Goal: Information Seeking & Learning: Learn about a topic

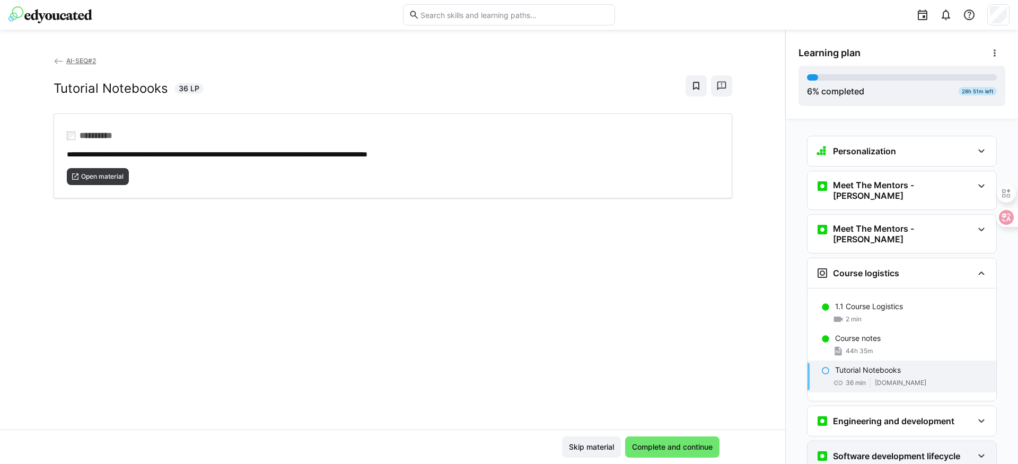
click at [905, 451] on h3 "Software development lifecycle" at bounding box center [896, 456] width 127 height 11
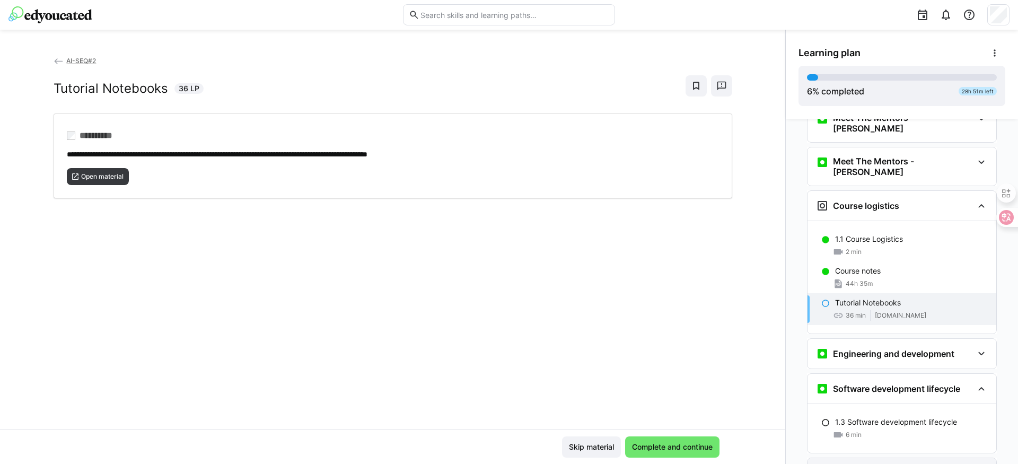
scroll to position [108, 0]
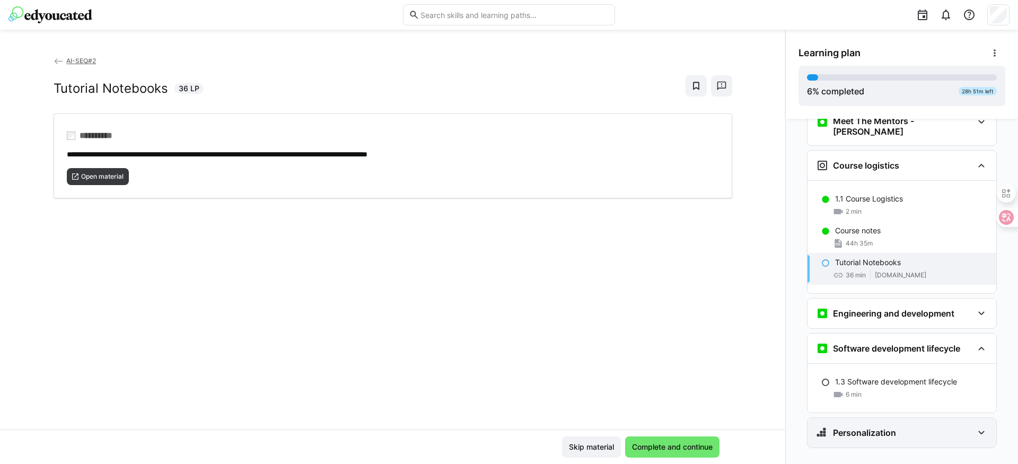
click at [878, 426] on div "Personalization" at bounding box center [856, 432] width 80 height 13
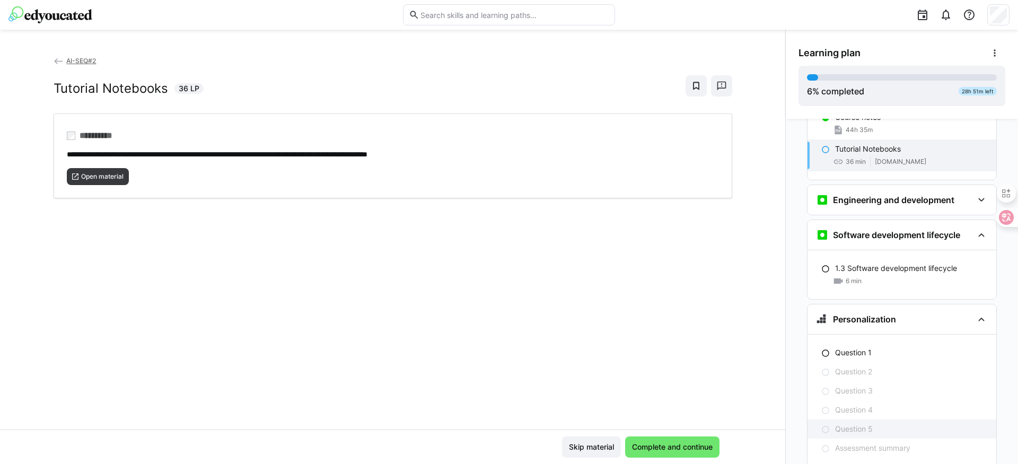
scroll to position [222, 0]
click at [859, 347] on p "Question 1" at bounding box center [853, 352] width 37 height 11
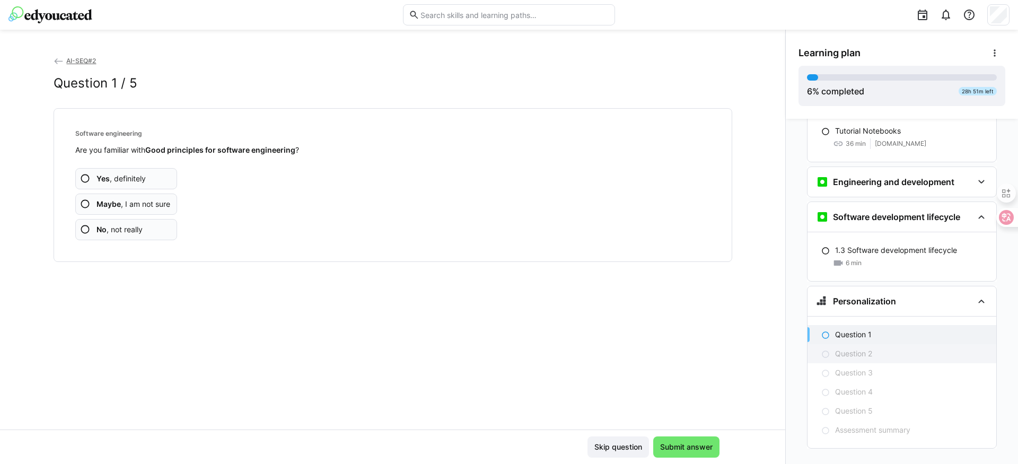
scroll to position [240, 0]
click at [147, 179] on app-assessment-question-radio "Yes , definitely" at bounding box center [126, 178] width 102 height 21
click at [693, 445] on span "Submit answer" at bounding box center [687, 447] width 56 height 11
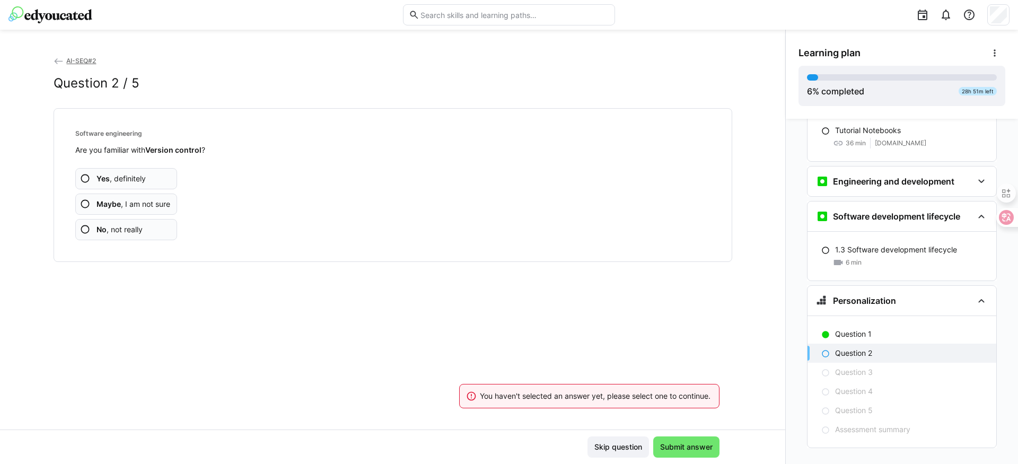
click at [139, 180] on span "Yes , definitely" at bounding box center [121, 178] width 49 height 11
click at [148, 181] on app-assessment-question-radio "Yes , definitely" at bounding box center [126, 178] width 102 height 21
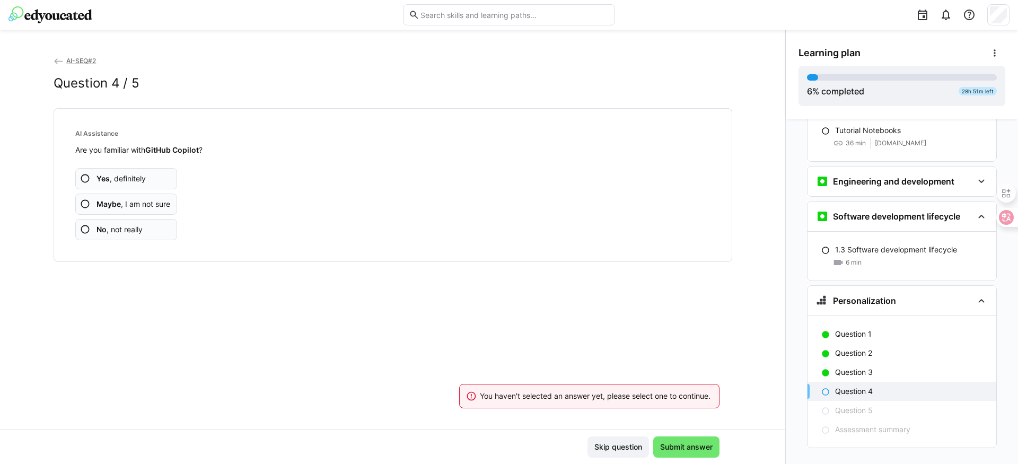
click at [147, 178] on app-assessment-question-radio "Yes , definitely" at bounding box center [126, 178] width 102 height 21
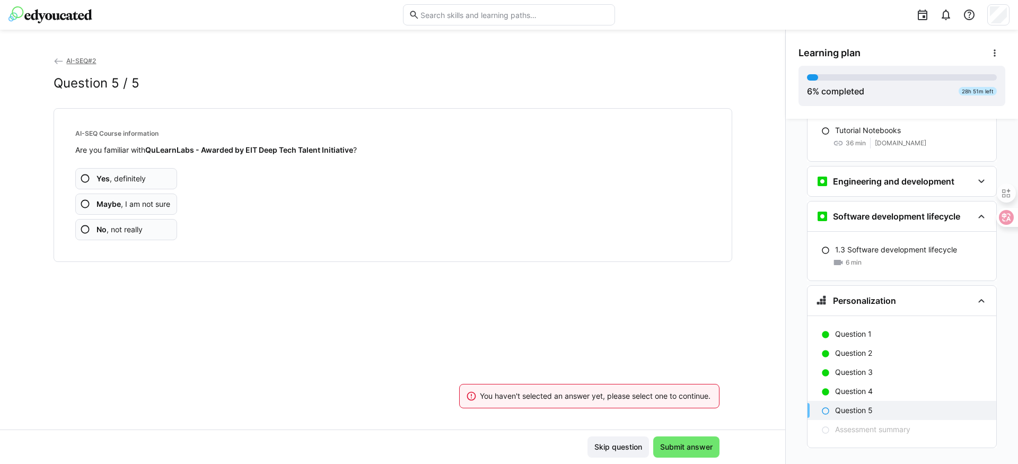
click at [154, 203] on span "Maybe , I am not sure" at bounding box center [134, 204] width 74 height 11
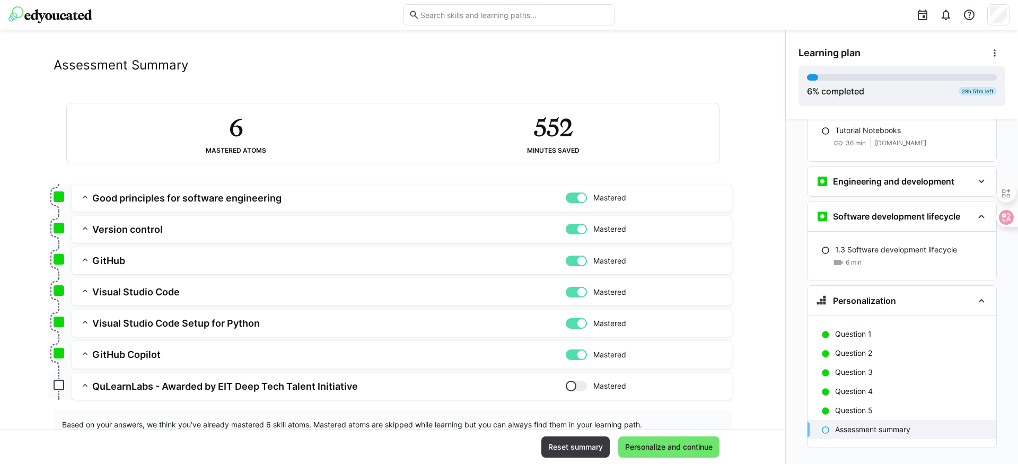
scroll to position [52, 0]
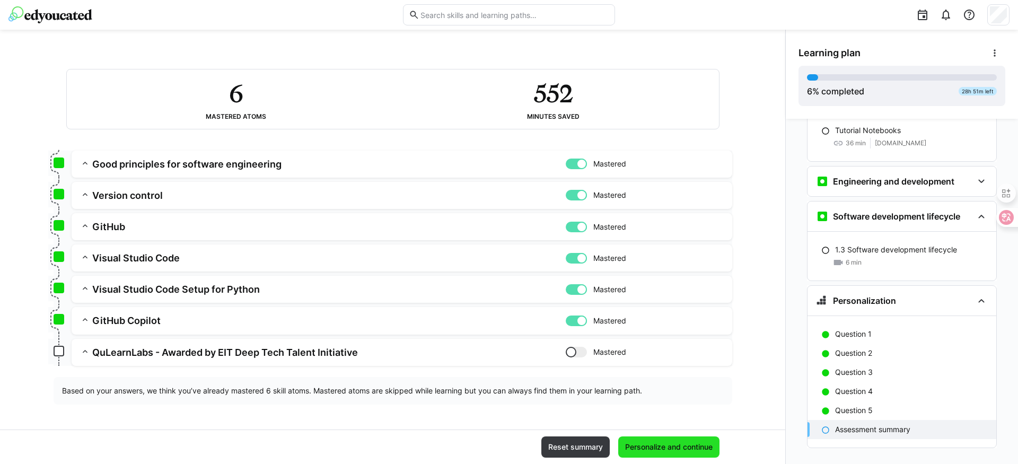
click at [679, 442] on span "Personalize and continue" at bounding box center [669, 447] width 91 height 11
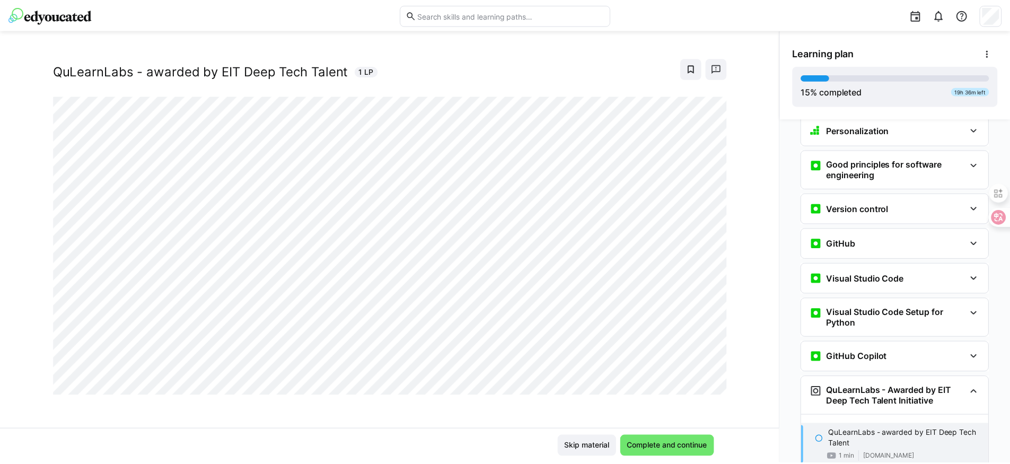
scroll to position [395, 0]
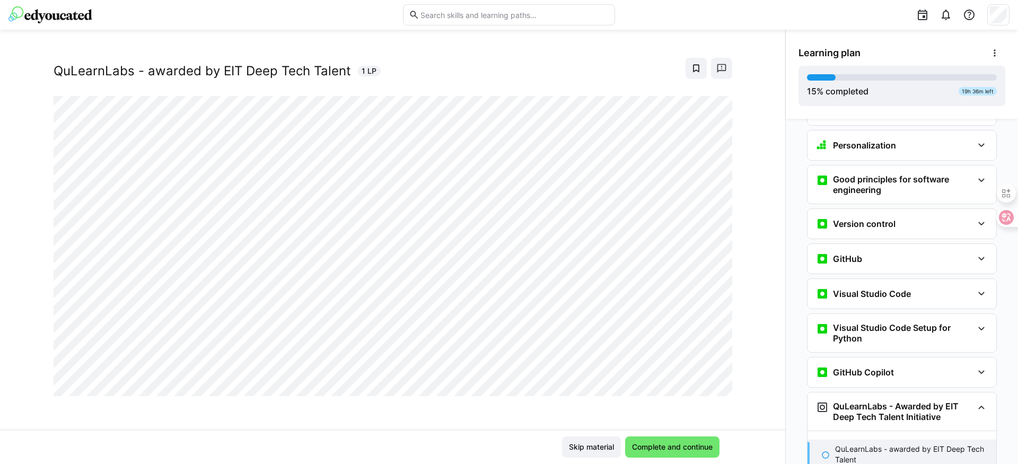
click at [47, 9] on img at bounding box center [50, 14] width 84 height 17
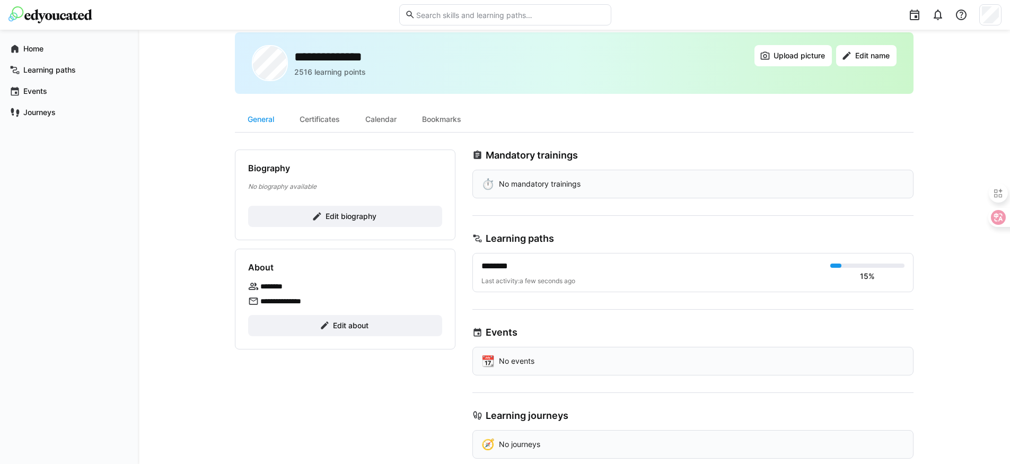
scroll to position [43, 0]
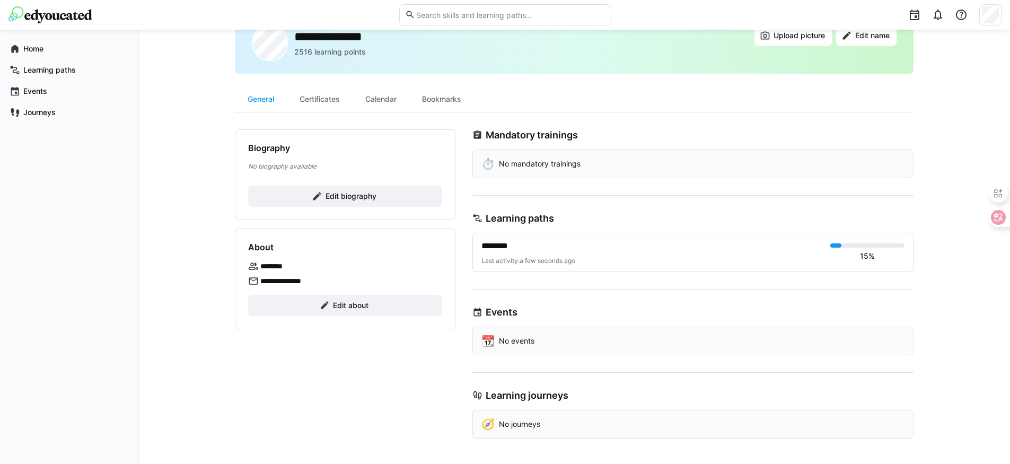
click at [499, 241] on span "********" at bounding box center [502, 246] width 40 height 13
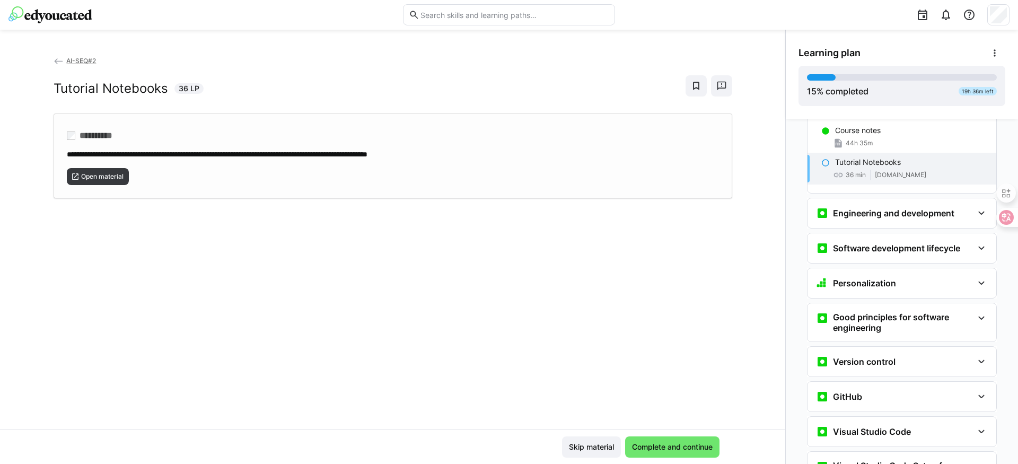
scroll to position [226, 0]
